Goal: Information Seeking & Learning: Find specific page/section

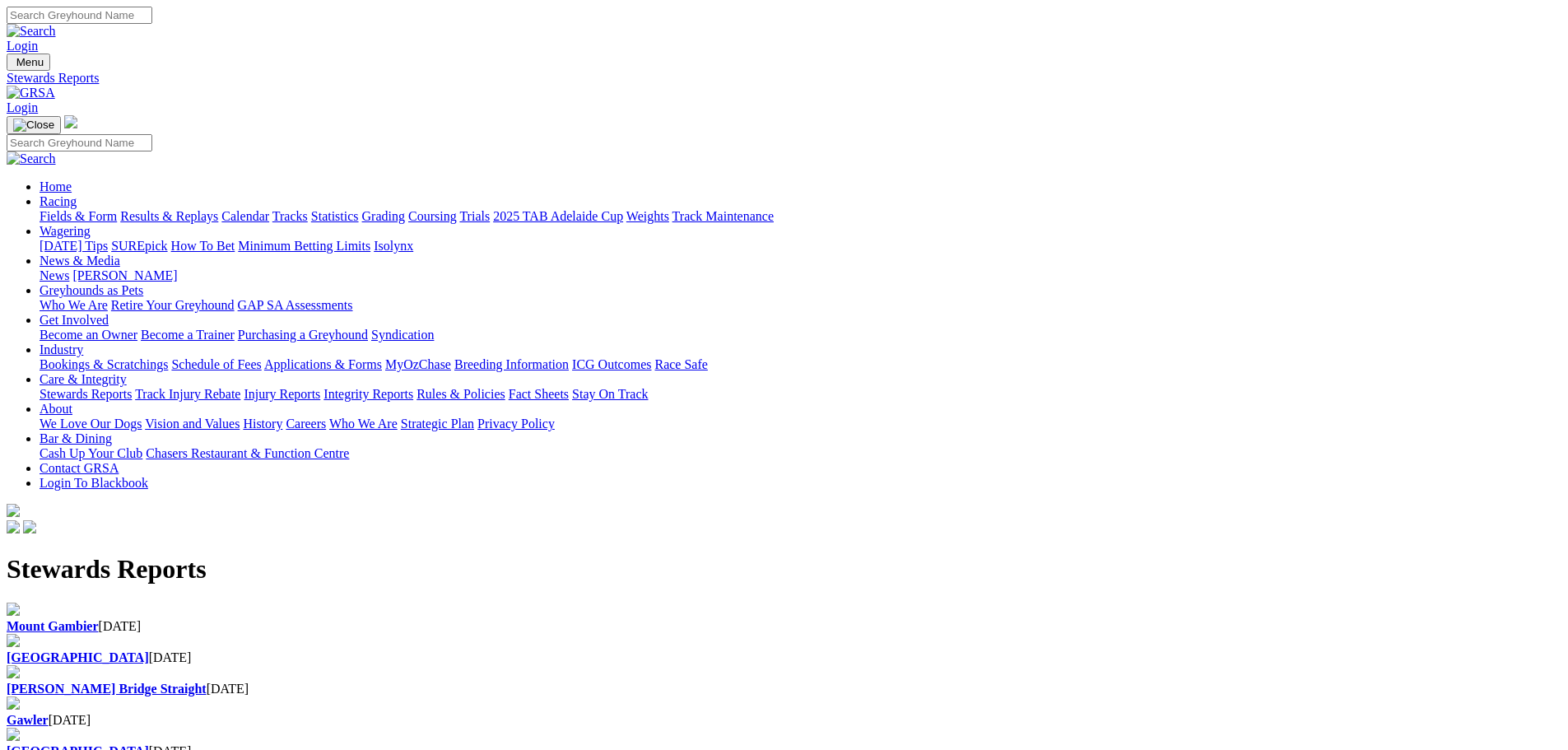
click at [20, 666] on img at bounding box center [13, 672] width 13 height 13
click at [149, 651] on b "[GEOGRAPHIC_DATA]" at bounding box center [78, 658] width 143 height 14
